Goal: Navigation & Orientation: Find specific page/section

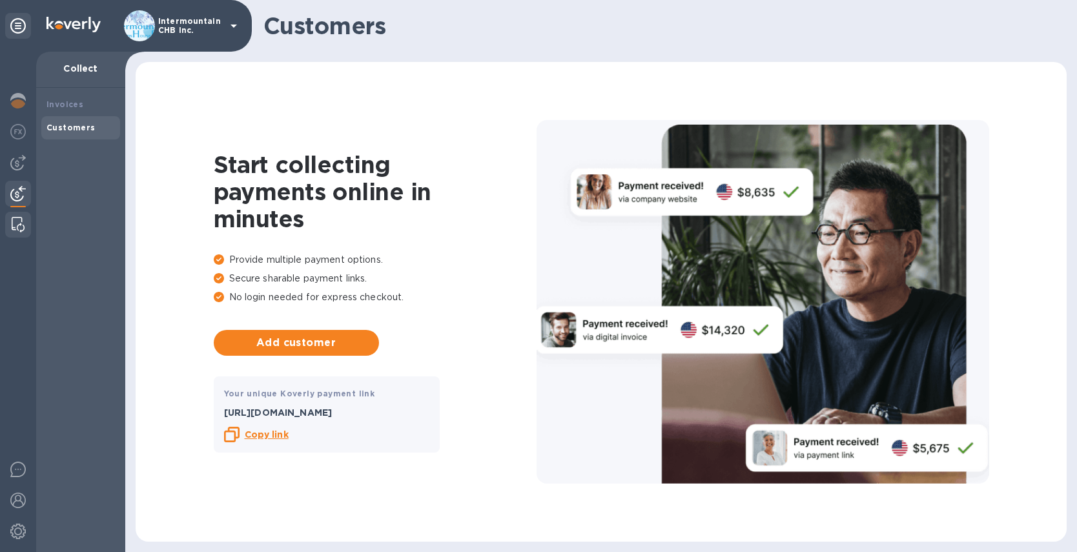
click at [19, 225] on img at bounding box center [18, 224] width 13 height 15
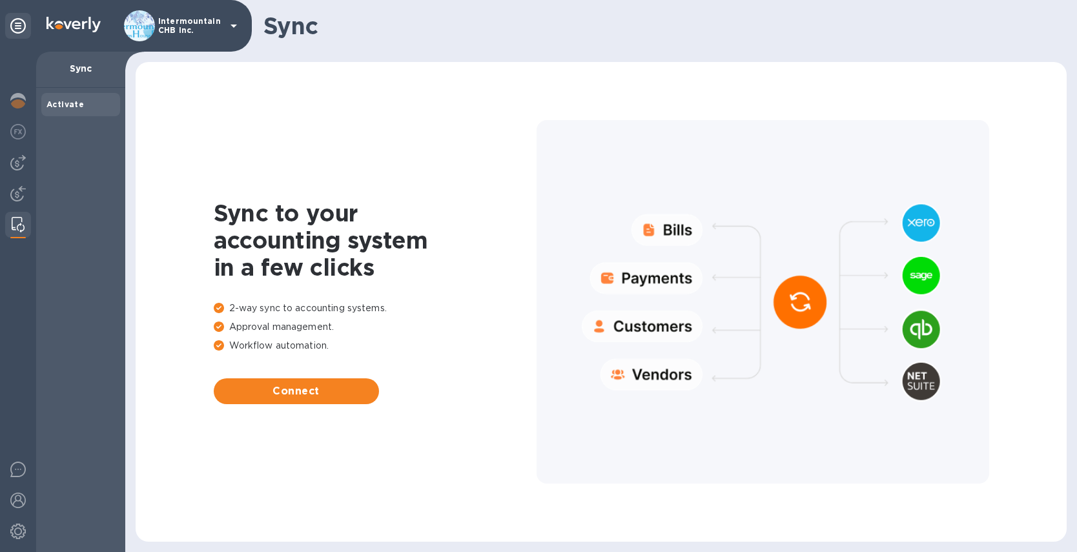
click at [233, 24] on icon at bounding box center [233, 25] width 15 height 15
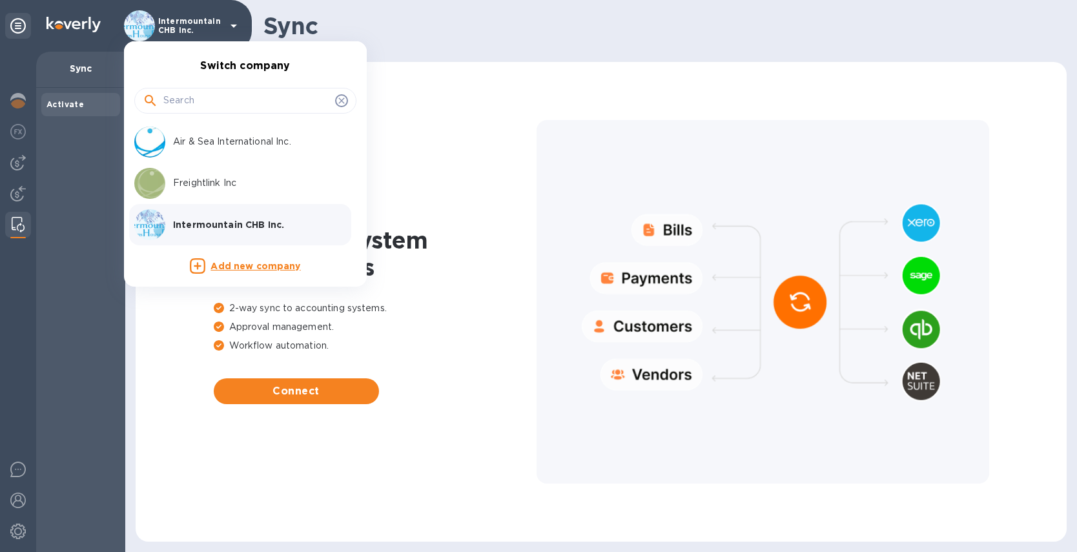
click at [187, 190] on div "Freightlink Inc" at bounding box center [234, 183] width 201 height 31
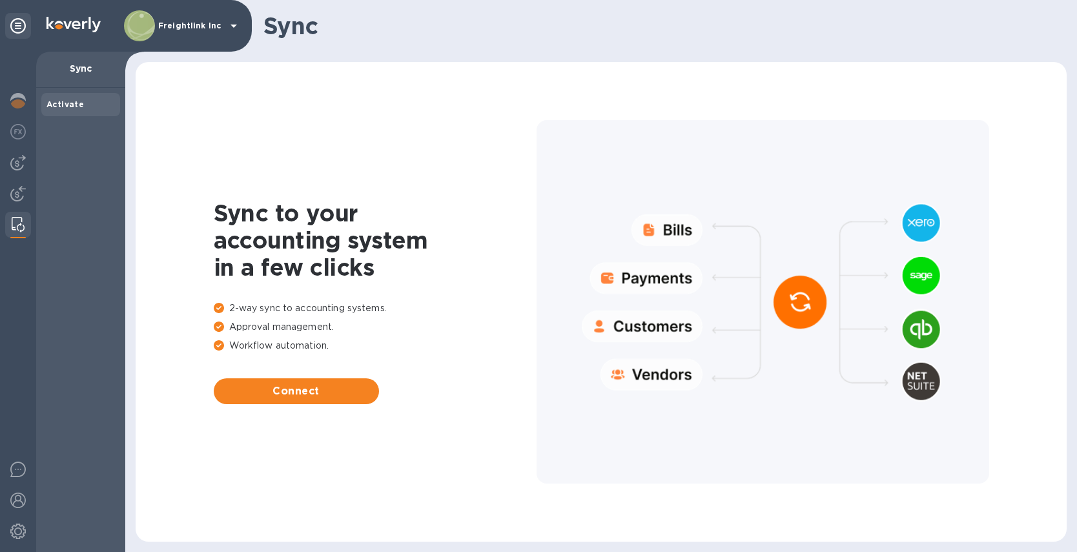
click at [229, 26] on icon at bounding box center [233, 25] width 15 height 15
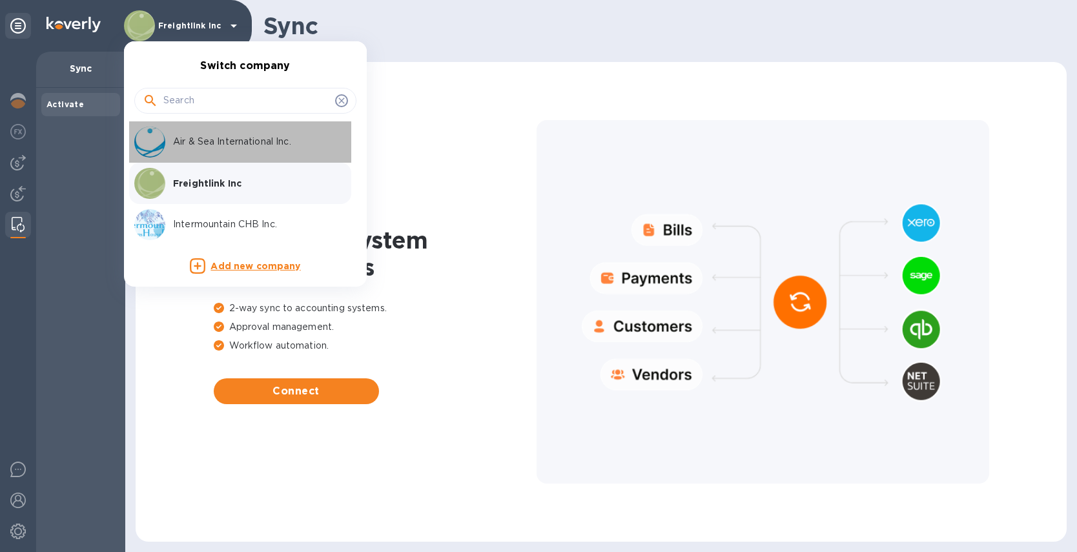
click at [200, 134] on div "Air & Sea International Inc." at bounding box center [234, 142] width 201 height 31
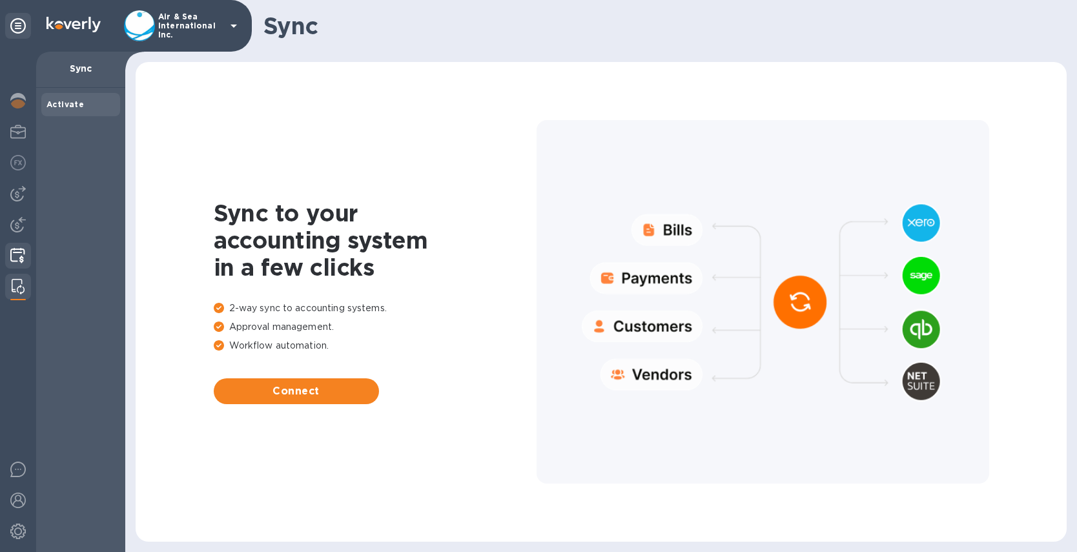
click at [13, 256] on img at bounding box center [17, 255] width 15 height 15
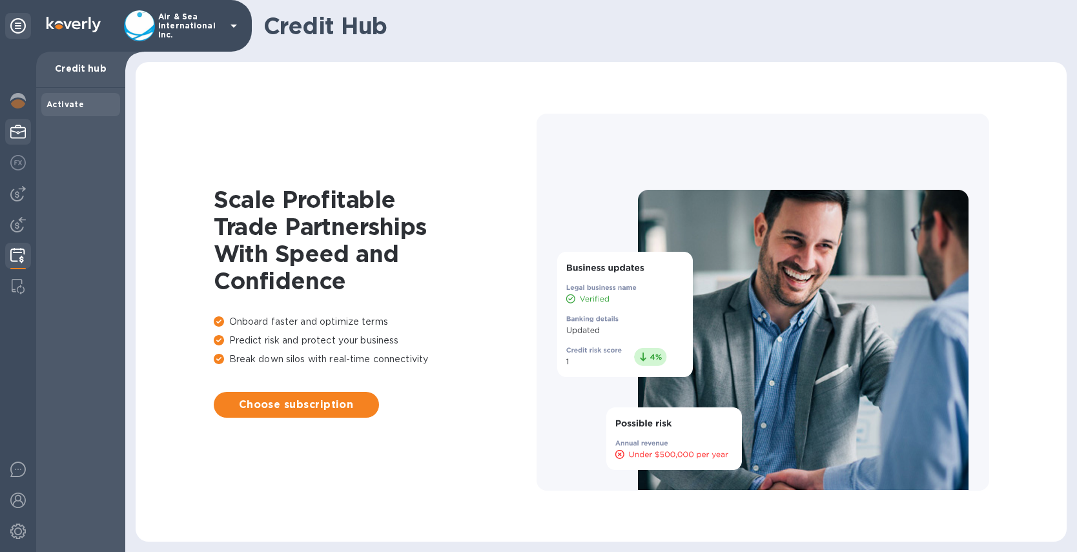
click at [21, 134] on img at bounding box center [17, 131] width 15 height 15
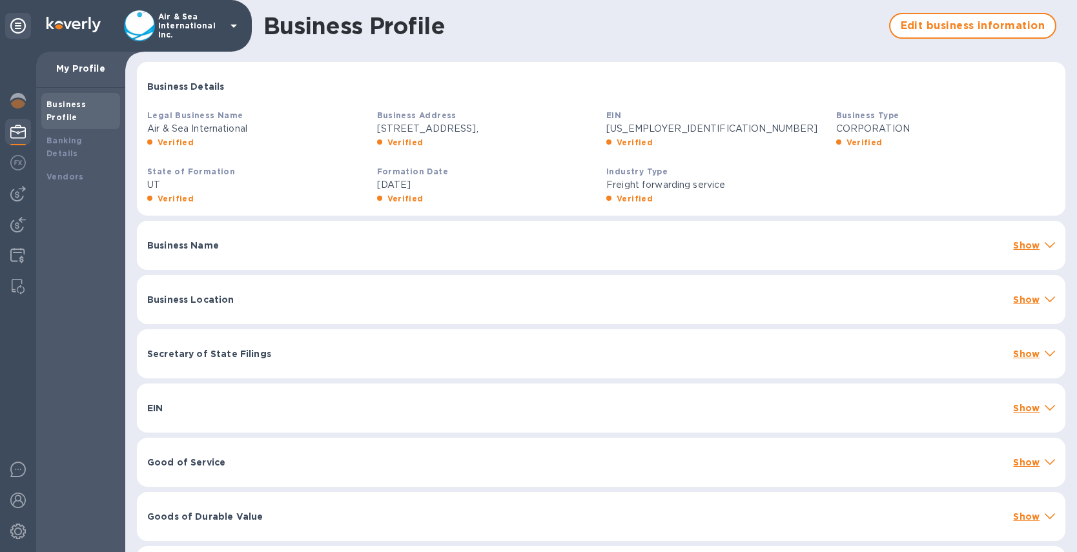
click at [226, 29] on icon at bounding box center [233, 25] width 15 height 15
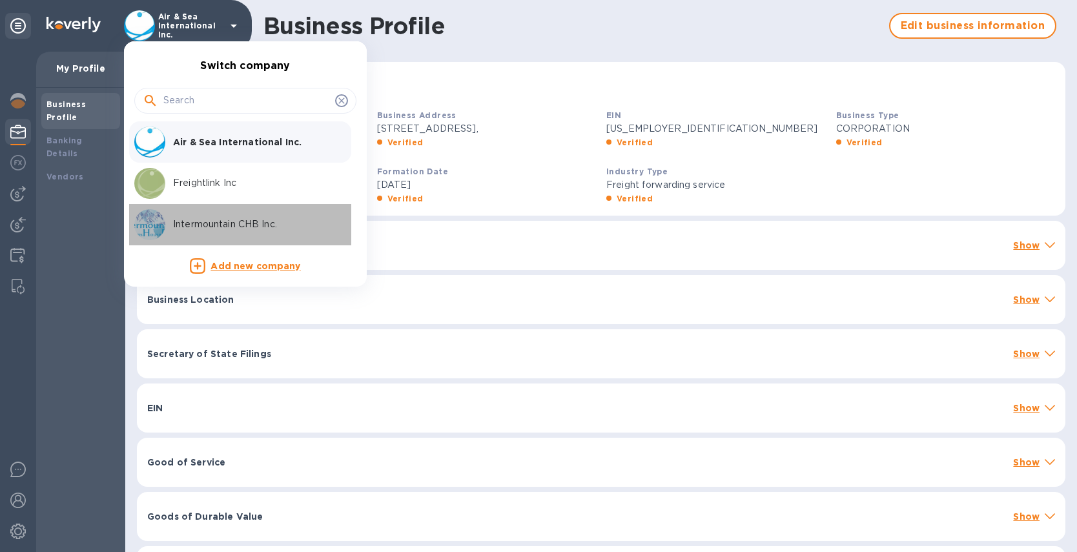
click at [198, 218] on p "Intermountain CHB Inc." at bounding box center [254, 225] width 163 height 14
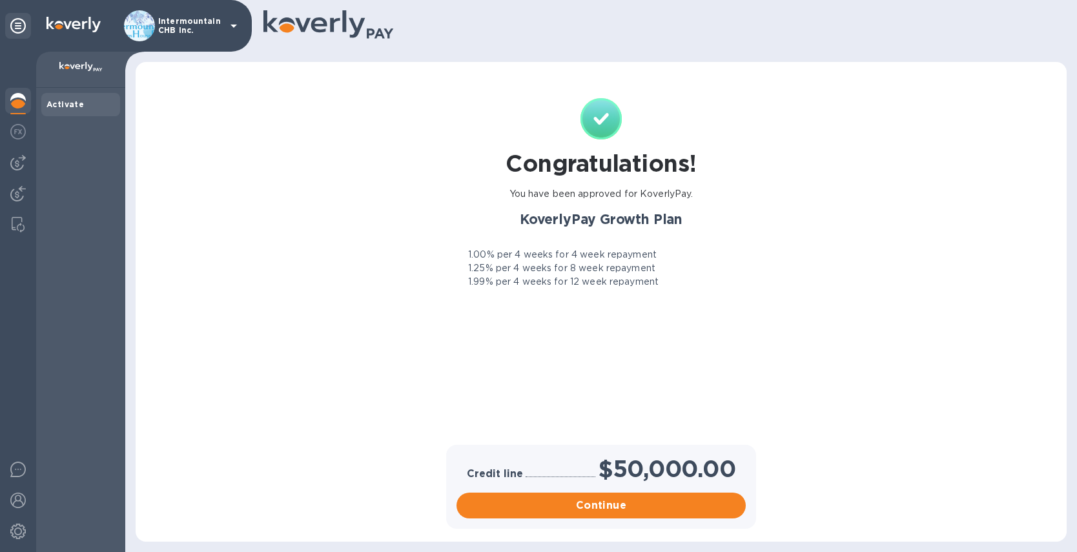
click at [243, 22] on div "Intermountain CHB Inc." at bounding box center [126, 26] width 252 height 52
click at [17, 134] on img at bounding box center [17, 131] width 15 height 15
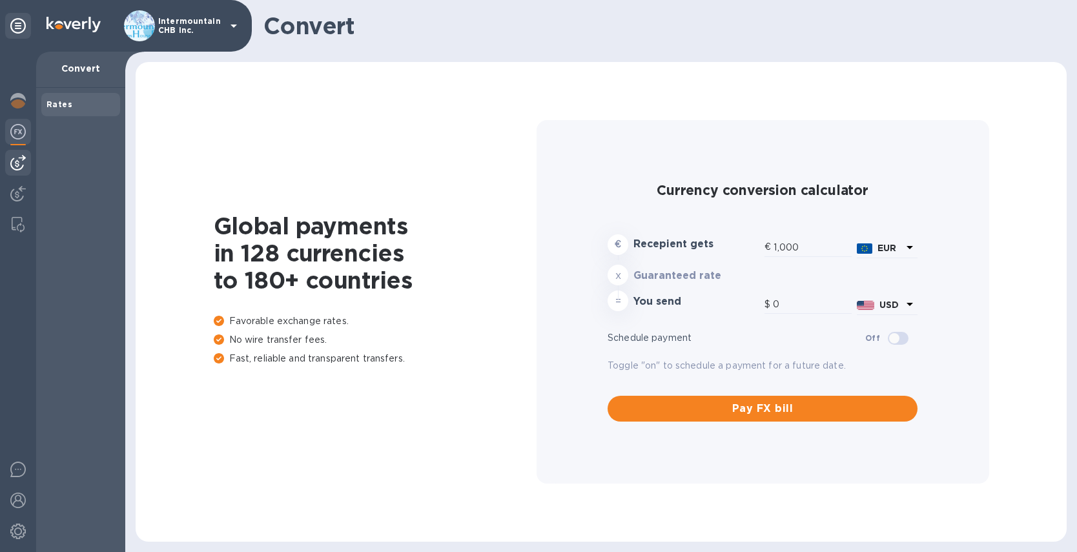
click at [18, 161] on img at bounding box center [17, 162] width 15 height 15
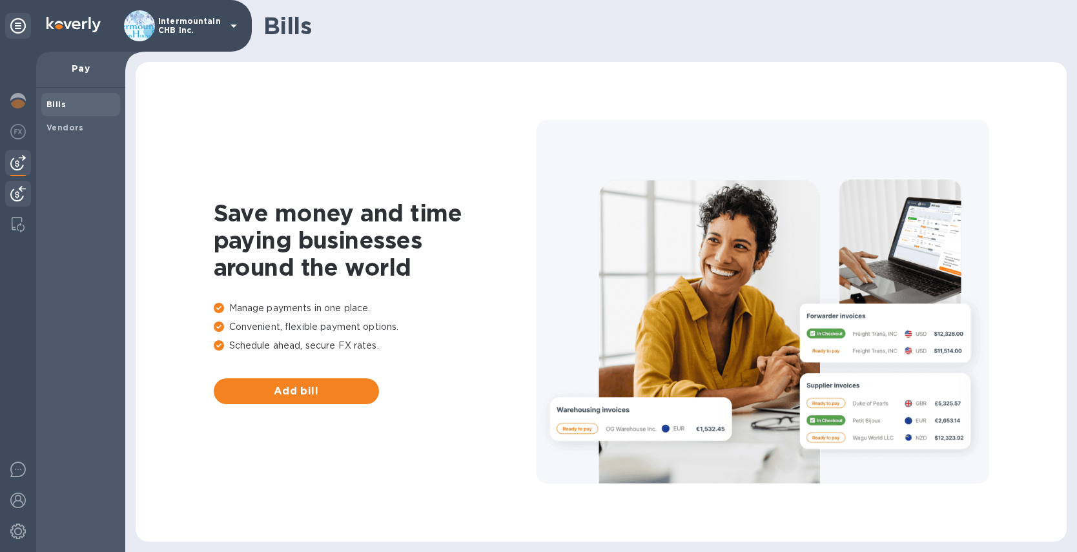
click at [19, 189] on img at bounding box center [17, 193] width 15 height 15
